Goal: Information Seeking & Learning: Learn about a topic

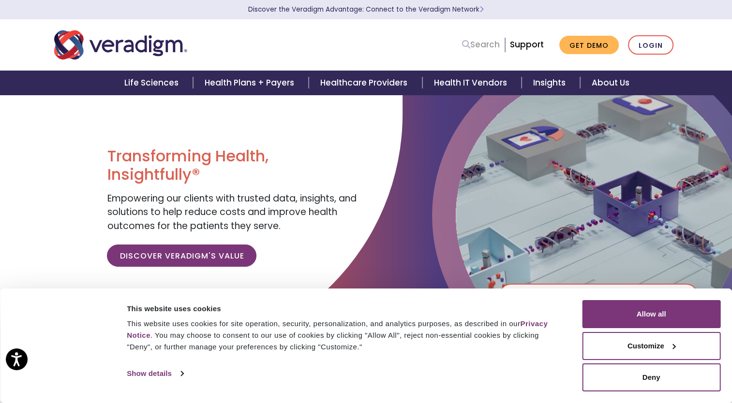
click at [497, 46] on link "Search" at bounding box center [481, 44] width 38 height 13
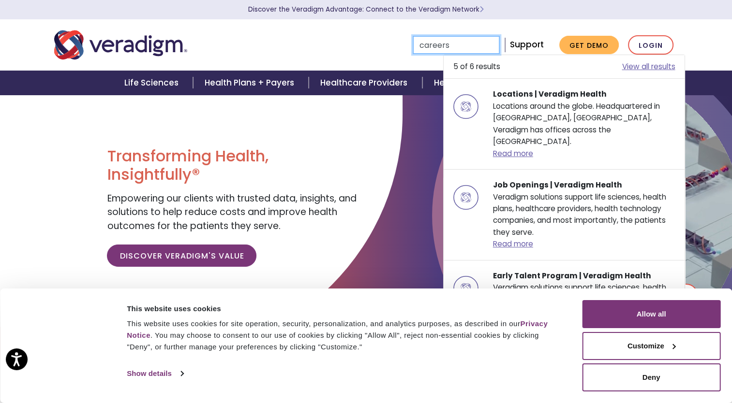
type input "careers"
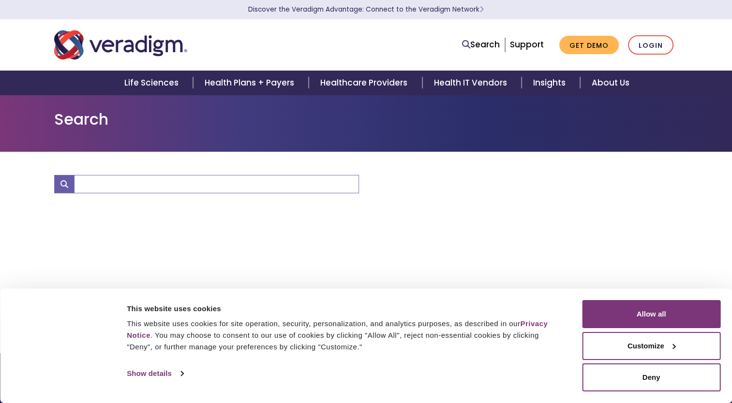
type input "careers"
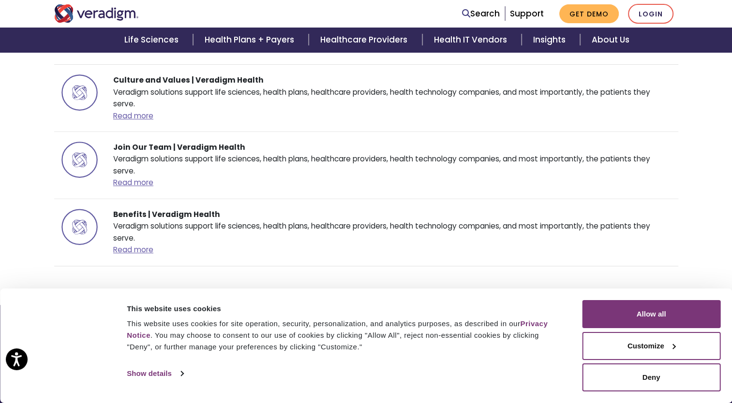
scroll to position [352, 0]
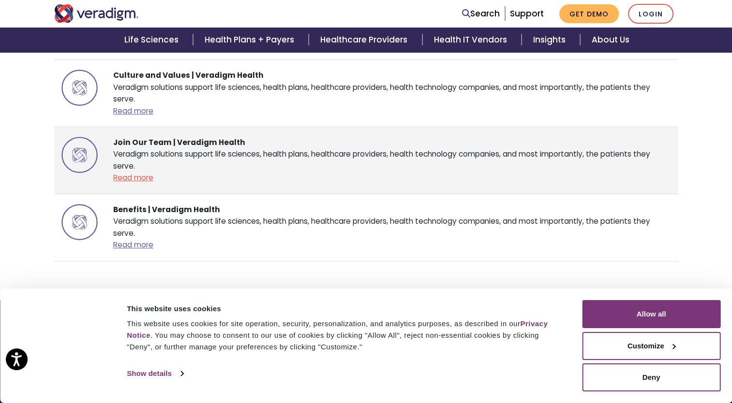
click at [139, 177] on link "Read more" at bounding box center [133, 178] width 40 height 10
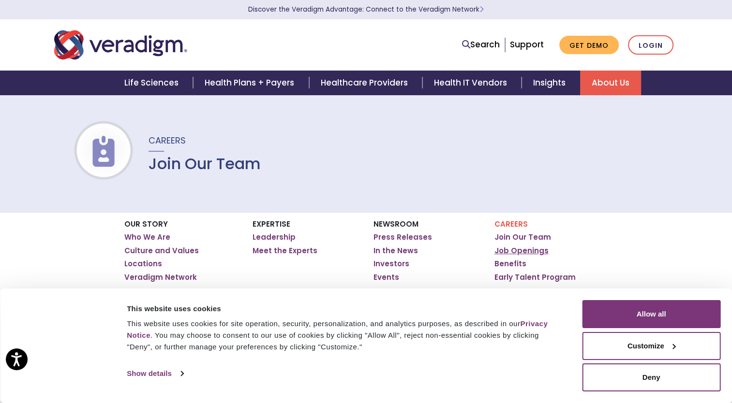
click at [522, 251] on link "Job Openings" at bounding box center [521, 251] width 54 height 10
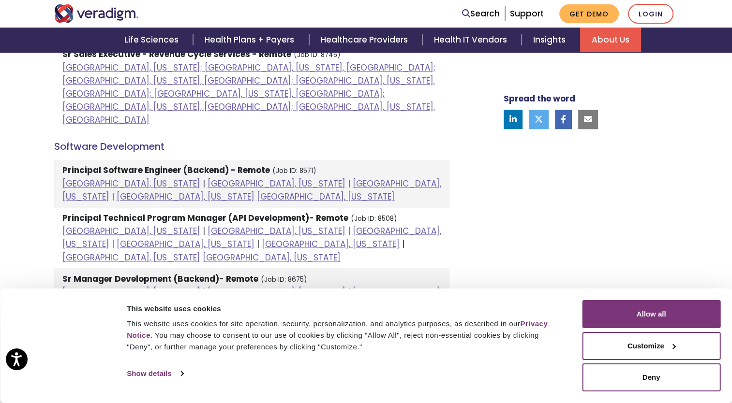
scroll to position [960, 0]
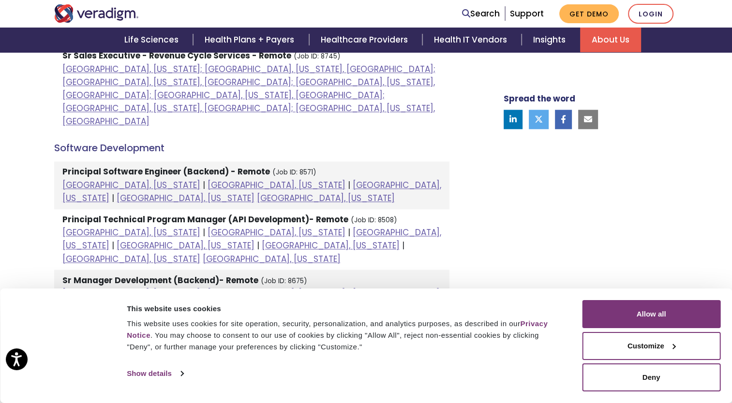
click at [104, 275] on strong "Sr Manager Development (Backend)- Remote" at bounding box center [160, 281] width 196 height 12
click at [290, 277] on small "(Job ID: 8675)" at bounding box center [284, 281] width 46 height 9
drag, startPoint x: 290, startPoint y: 163, endPoint x: 228, endPoint y: 161, distance: 62.0
click at [228, 275] on strong "Sr Manager Development (Backend)- Remote" at bounding box center [160, 281] width 196 height 12
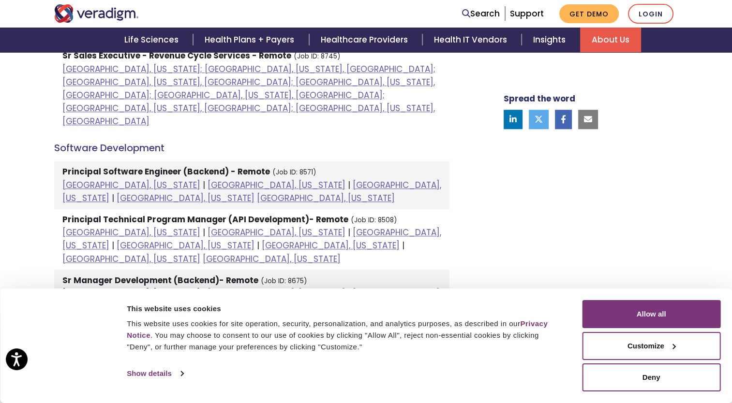
click at [112, 288] on link "Chicago, Illinois" at bounding box center [131, 294] width 138 height 12
